Goal: Task Accomplishment & Management: Manage account settings

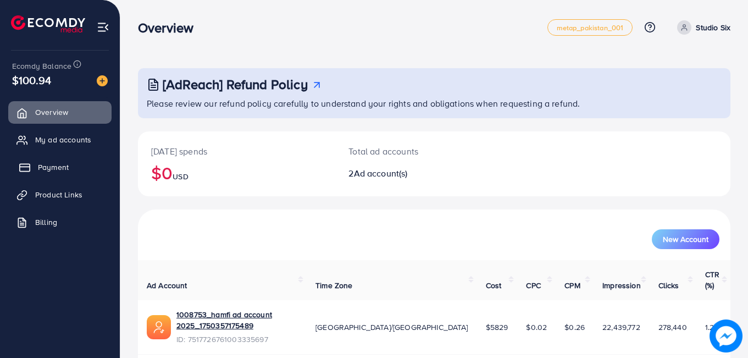
click at [61, 166] on span "Payment" at bounding box center [53, 167] width 31 height 11
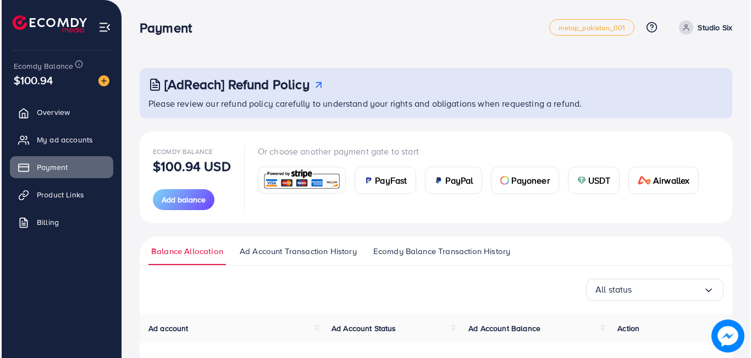
scroll to position [186, 0]
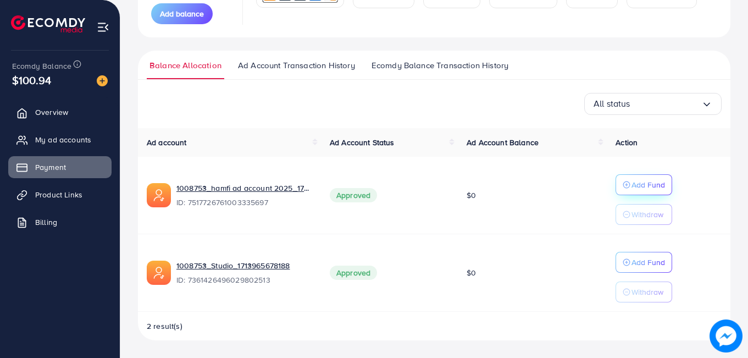
click at [668, 184] on button "Add Fund" at bounding box center [644, 184] width 57 height 21
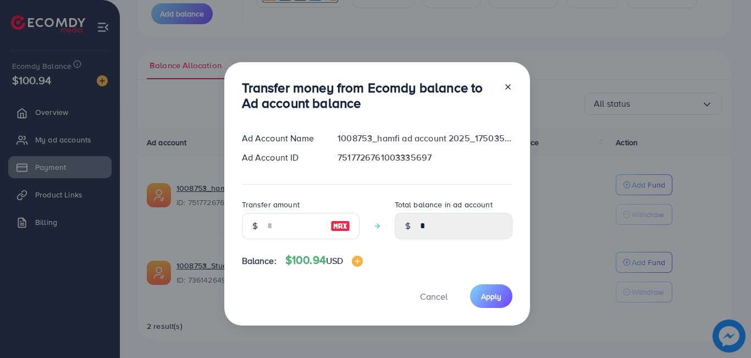
click at [338, 233] on div at bounding box center [341, 226] width 38 height 26
click at [336, 225] on img at bounding box center [340, 225] width 20 height 13
type input "***"
type input "******"
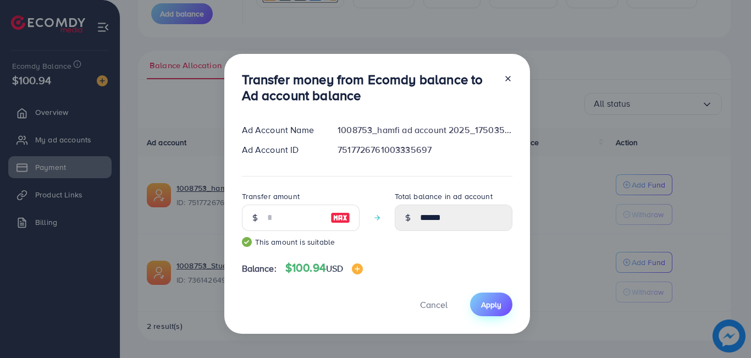
click at [481, 302] on span "Apply" at bounding box center [491, 304] width 20 height 11
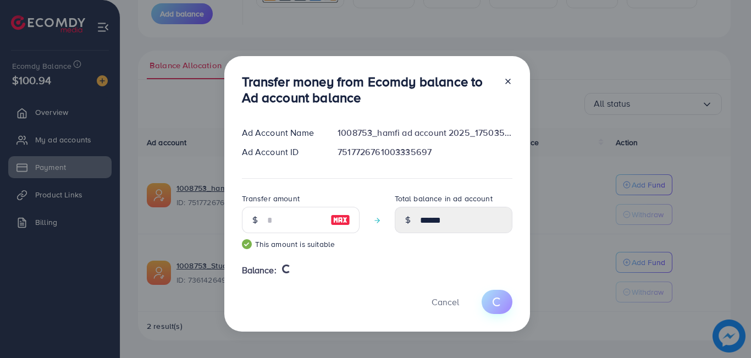
type input "*"
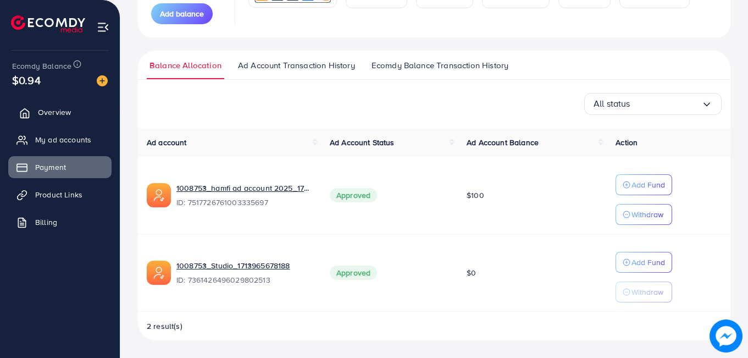
click at [54, 111] on span "Overview" at bounding box center [54, 112] width 33 height 11
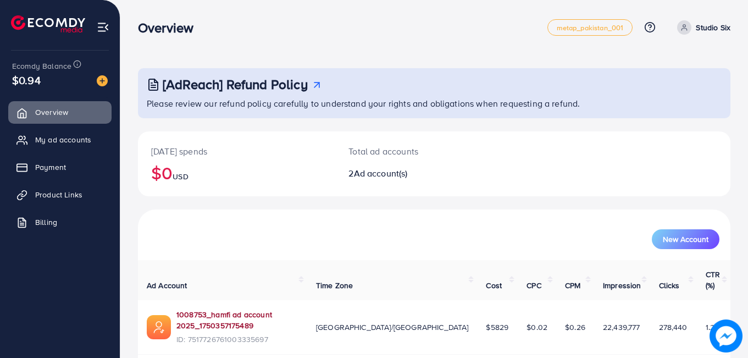
click at [288, 309] on link "1008753_hamfi ad account 2025_1750357175489" at bounding box center [237, 320] width 122 height 23
